Goal: Navigation & Orientation: Find specific page/section

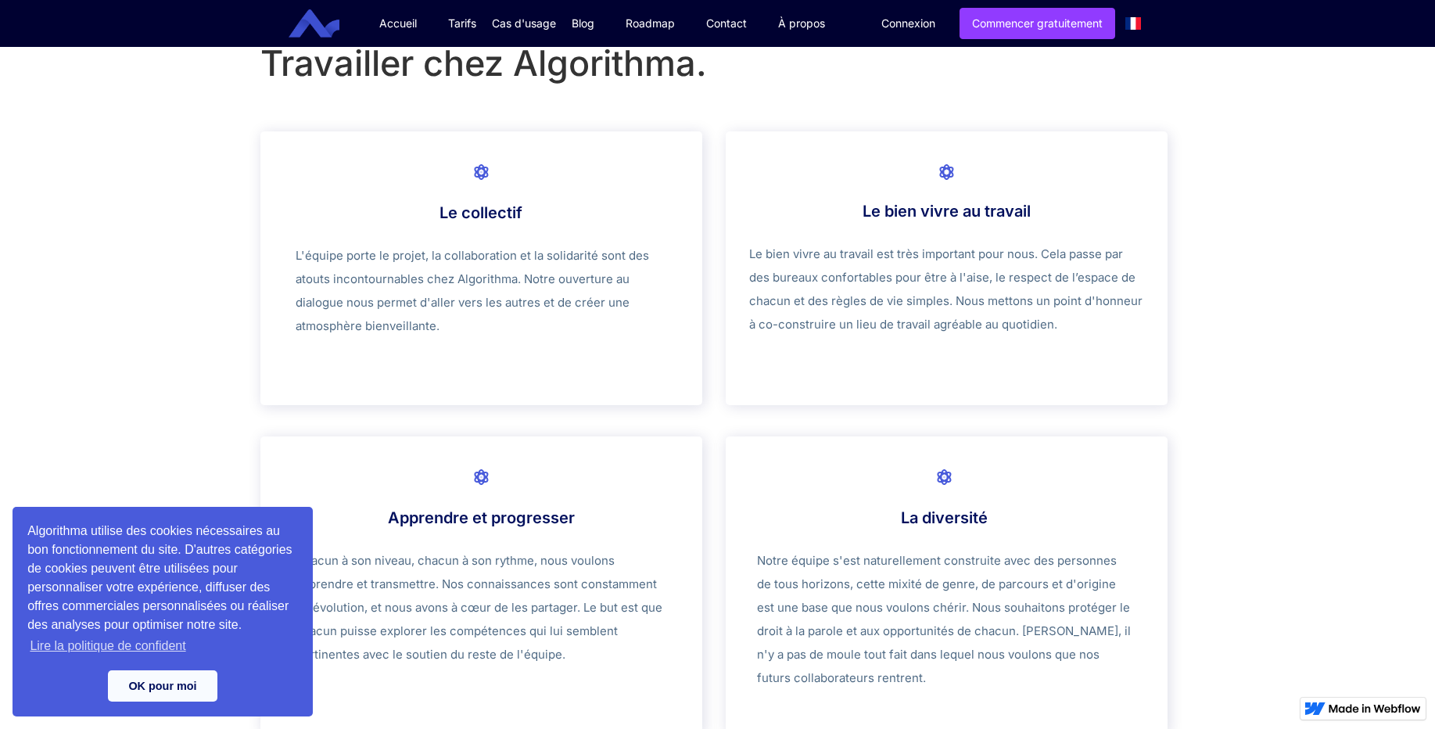
scroll to position [657, 0]
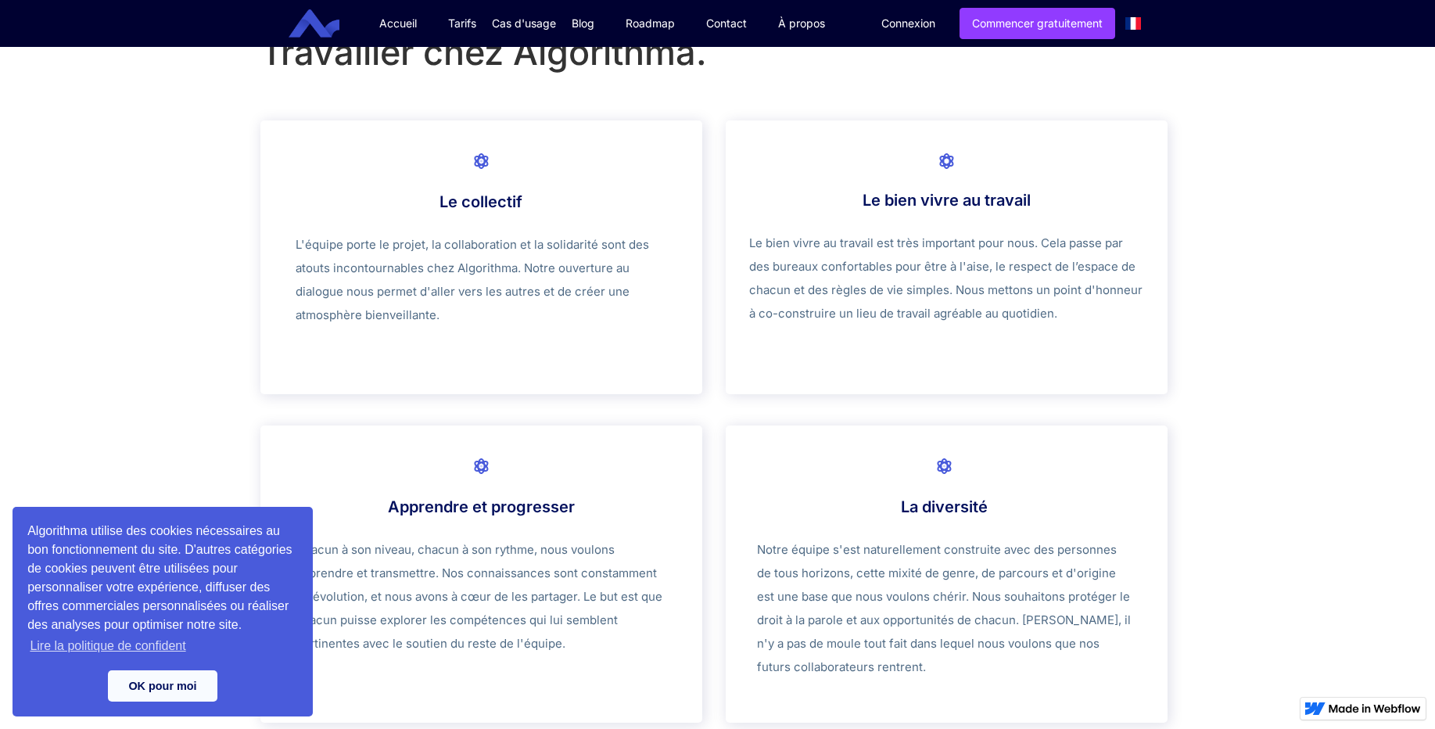
click at [470, 28] on link "Tarifs" at bounding box center [462, 23] width 59 height 47
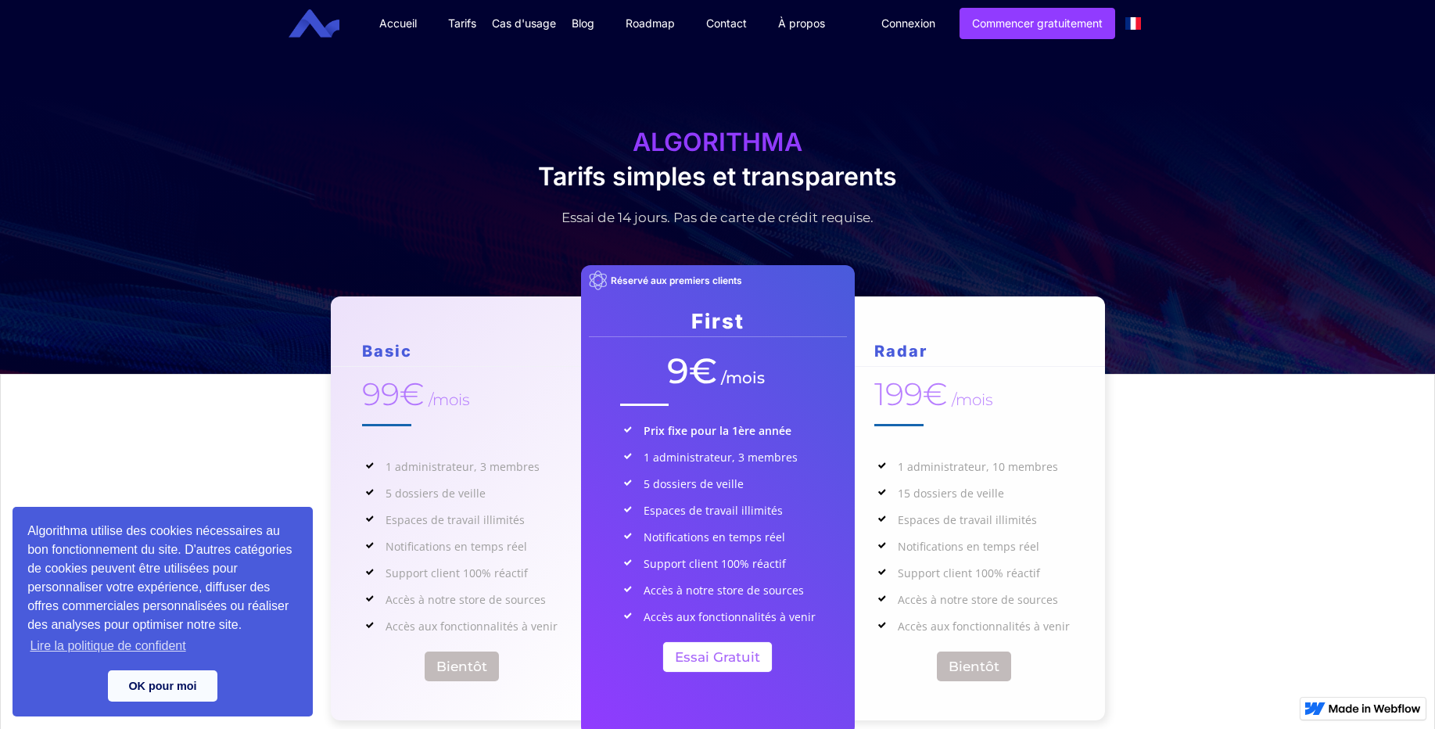
click at [303, 32] on img "home" at bounding box center [314, 23] width 51 height 29
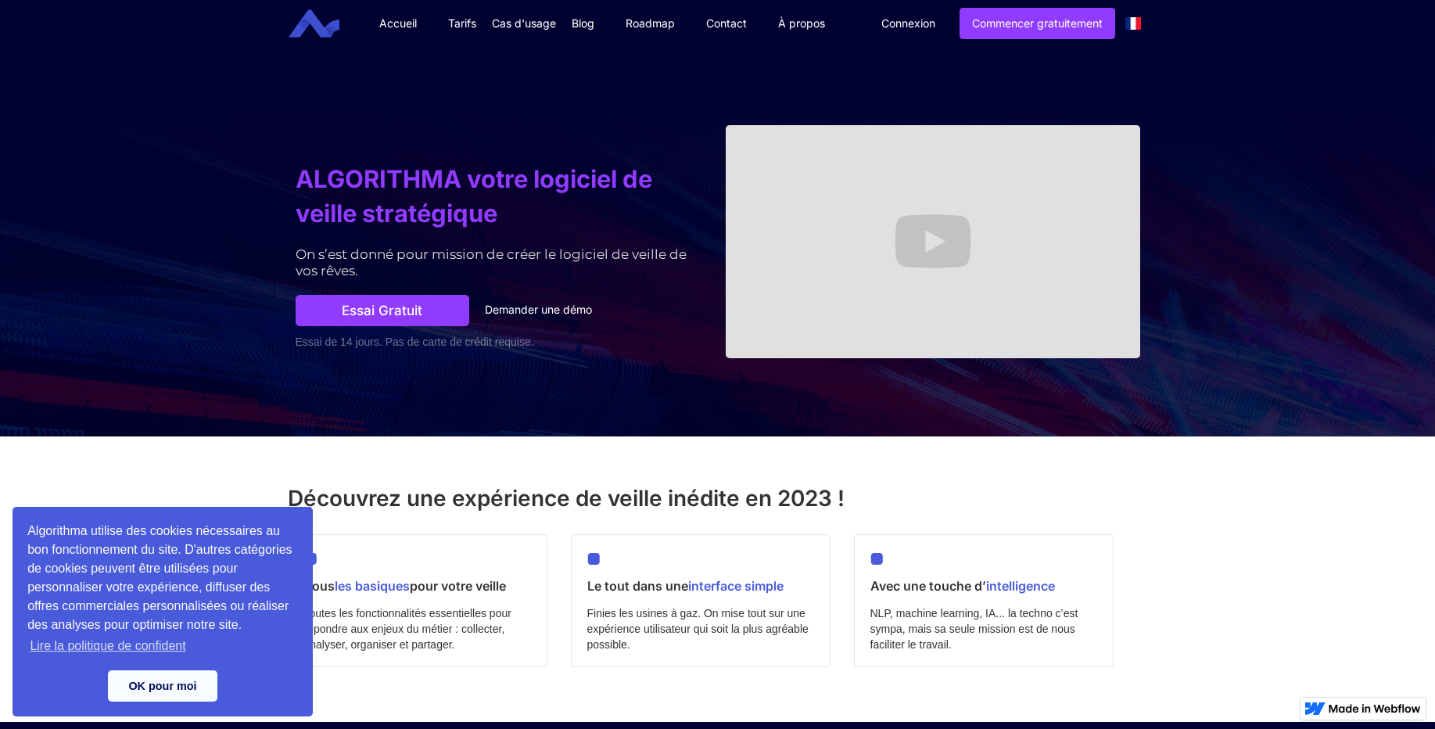
click at [460, 29] on link "Tarifs" at bounding box center [462, 23] width 59 height 47
